Goal: Task Accomplishment & Management: Complete application form

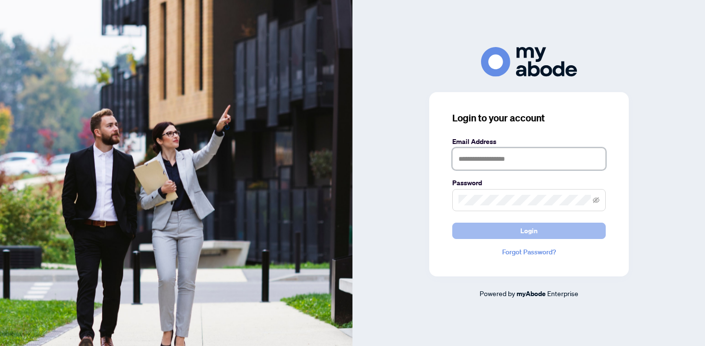
type input "**********"
click at [524, 230] on span "Login" at bounding box center [529, 230] width 17 height 15
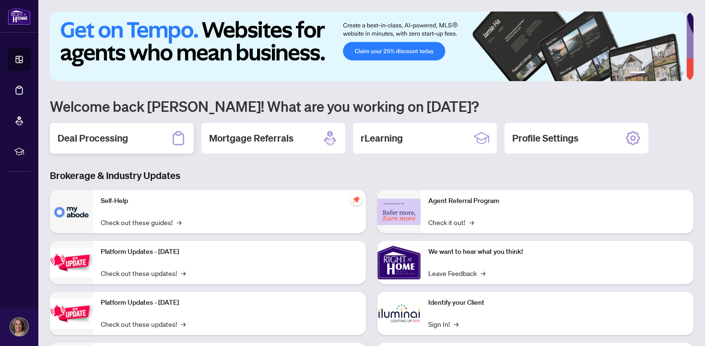
click at [89, 138] on h2 "Deal Processing" at bounding box center [93, 137] width 71 height 13
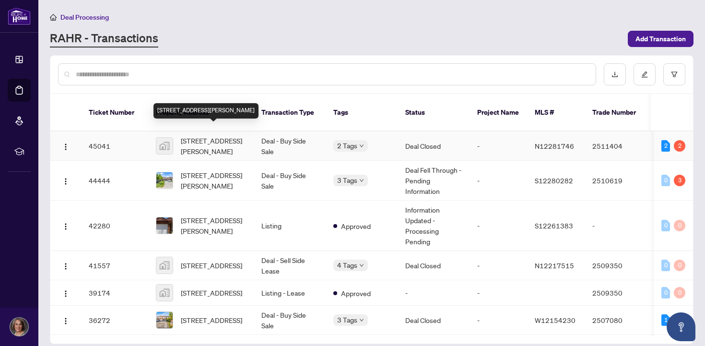
click at [197, 135] on span "[STREET_ADDRESS][PERSON_NAME]" at bounding box center [213, 145] width 65 height 21
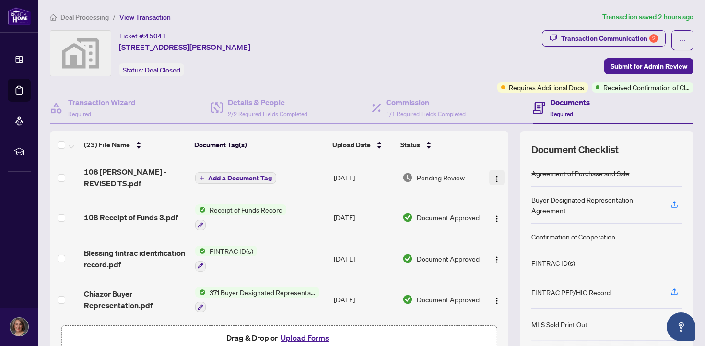
click at [493, 178] on img "button" at bounding box center [497, 179] width 8 height 8
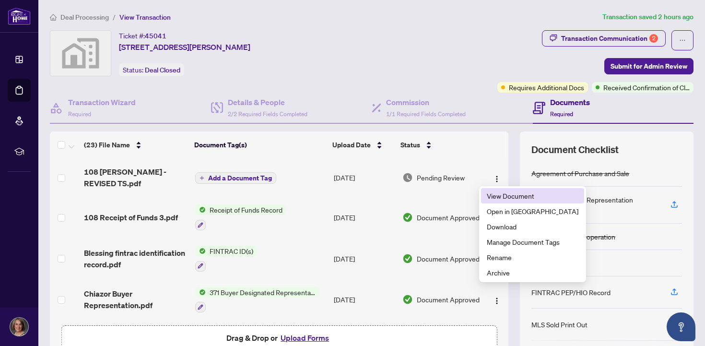
click at [491, 196] on span "View Document" at bounding box center [533, 195] width 92 height 11
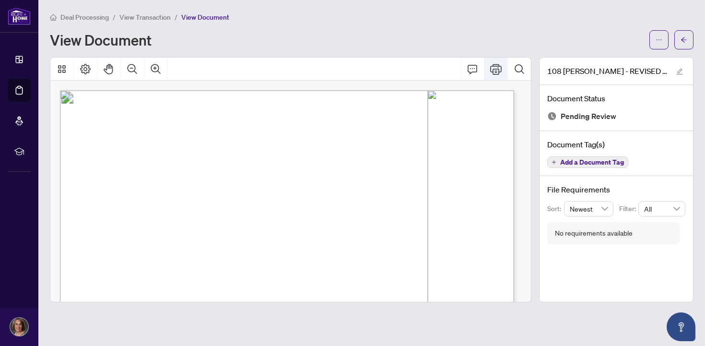
click at [492, 71] on icon "Print" at bounding box center [496, 69] width 12 height 11
click at [683, 37] on icon "arrow-left" at bounding box center [684, 39] width 7 height 7
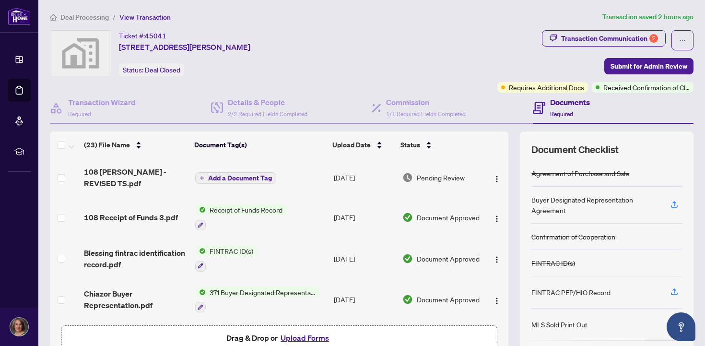
click at [300, 336] on button "Upload Forms" at bounding box center [305, 338] width 54 height 12
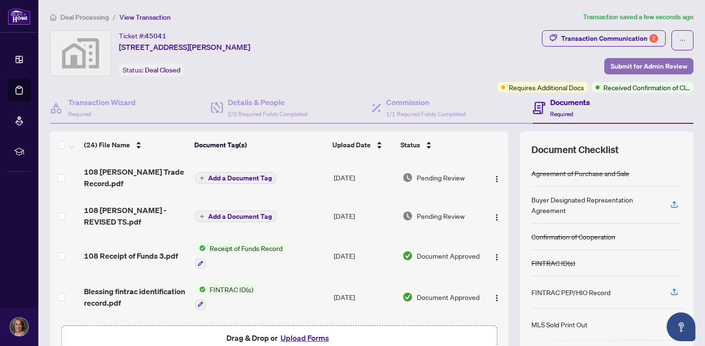
click at [618, 67] on span "Submit for Admin Review" at bounding box center [649, 66] width 77 height 15
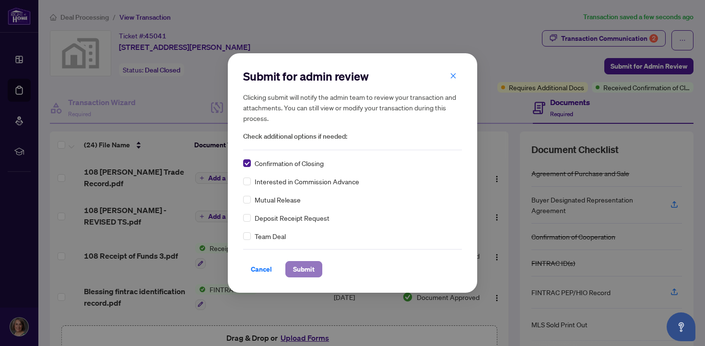
click at [300, 271] on span "Submit" at bounding box center [304, 269] width 22 height 15
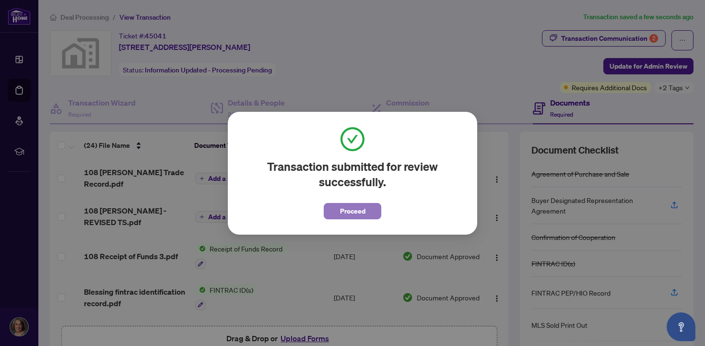
click at [337, 214] on button "Proceed" at bounding box center [353, 211] width 58 height 16
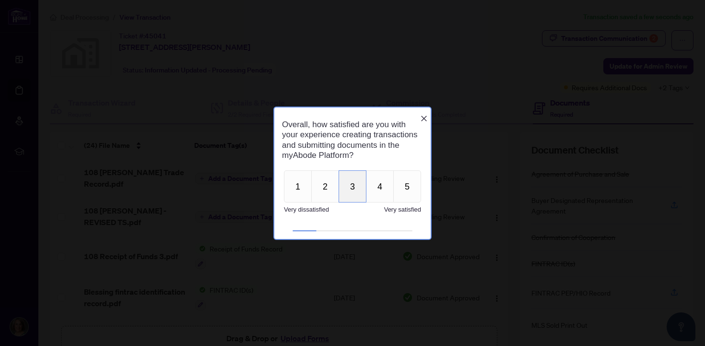
click at [348, 196] on button "3" at bounding box center [353, 186] width 28 height 32
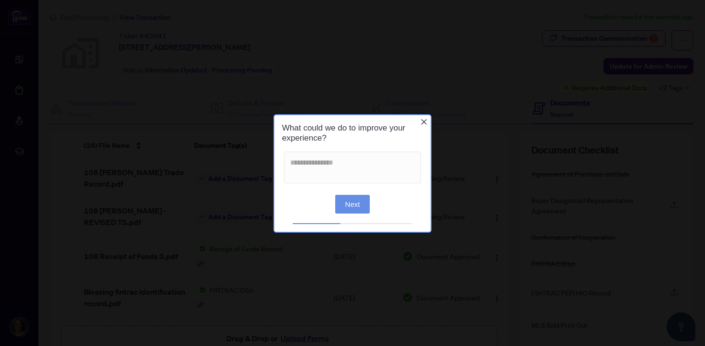
click at [424, 120] on icon "Close button" at bounding box center [424, 122] width 6 height 6
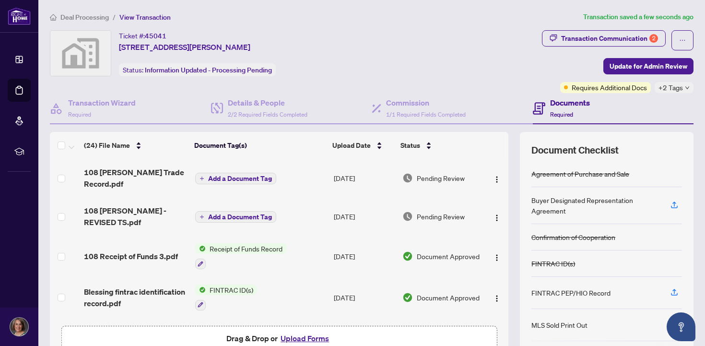
click at [659, 88] on span "+2 Tags" at bounding box center [671, 87] width 24 height 11
